Goal: Entertainment & Leisure: Consume media (video, audio)

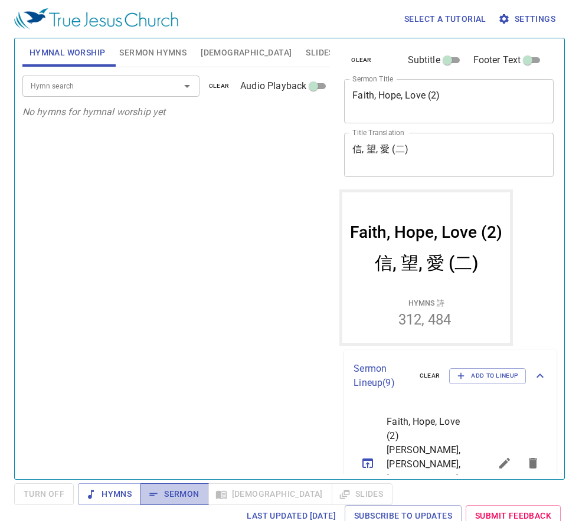
click at [185, 484] on button "Sermon" at bounding box center [174, 494] width 68 height 22
